Goal: Information Seeking & Learning: Learn about a topic

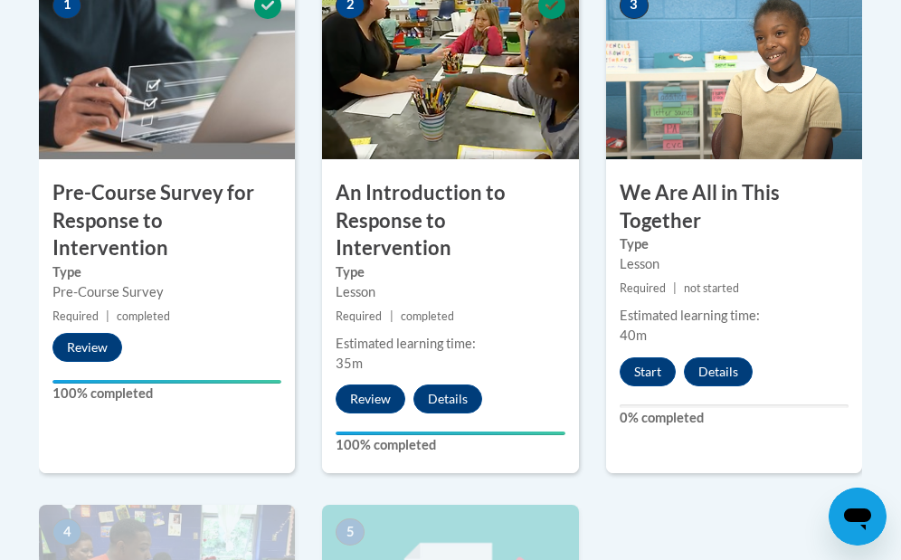
scroll to position [688, 0]
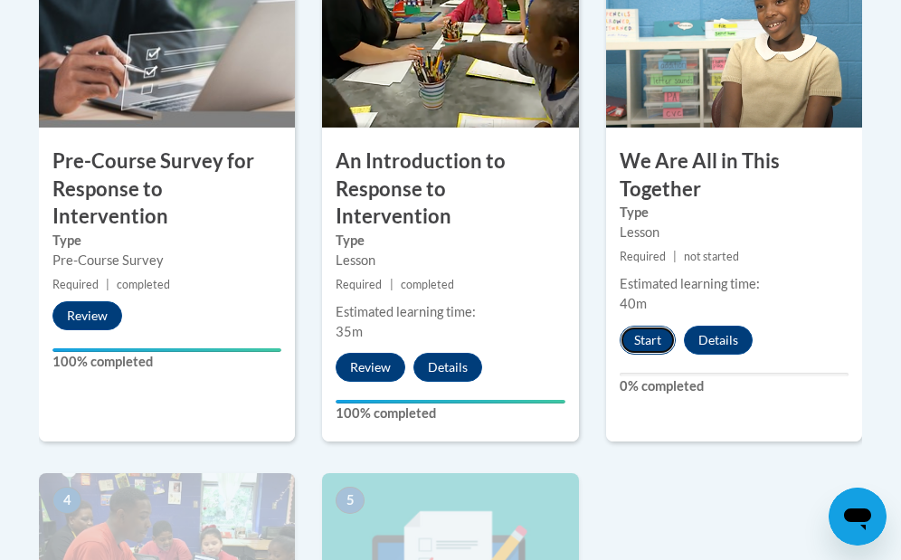
click at [659, 341] on button "Start" at bounding box center [647, 339] width 56 height 29
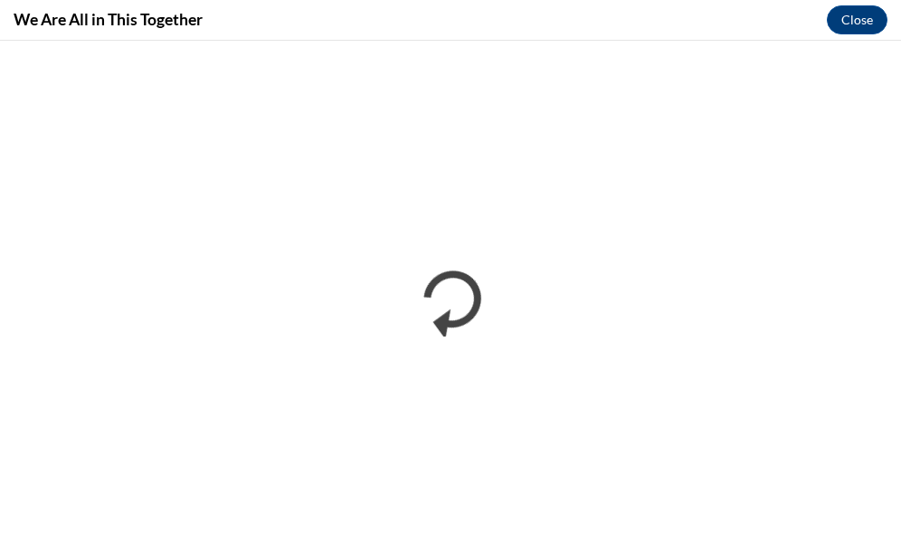
scroll to position [0, 0]
